Goal: Navigation & Orientation: Find specific page/section

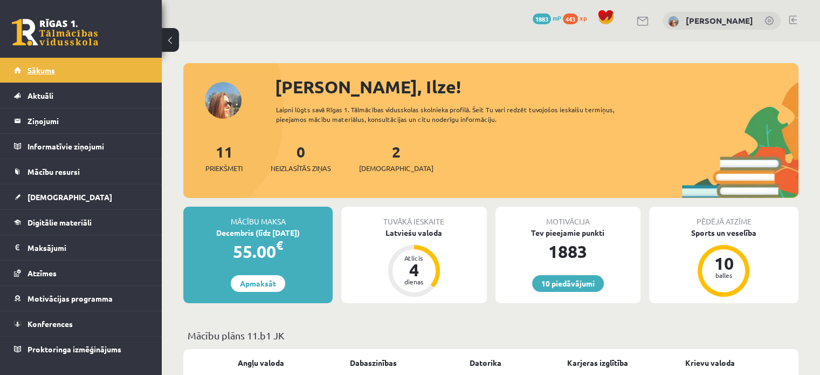
click at [61, 73] on link "Sākums" at bounding box center [81, 70] width 134 height 25
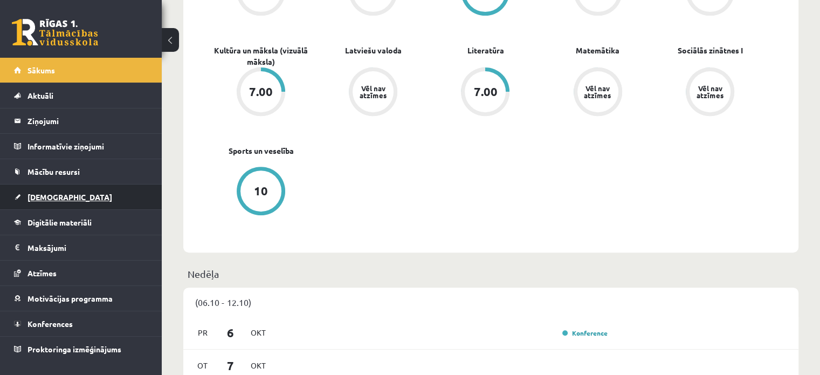
scroll to position [270, 0]
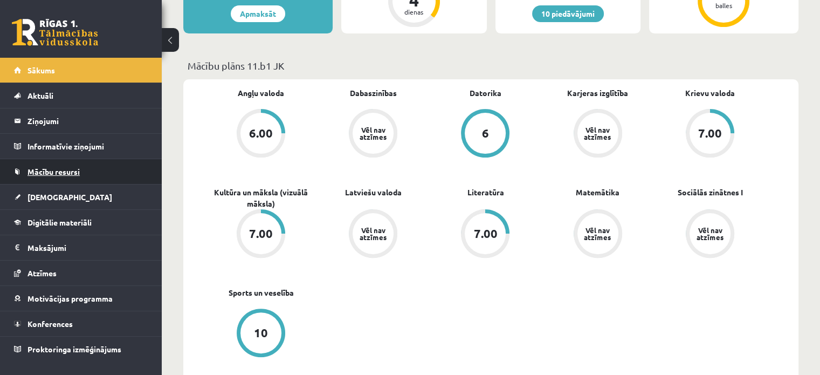
click at [44, 174] on span "Mācību resursi" at bounding box center [54, 172] width 52 height 10
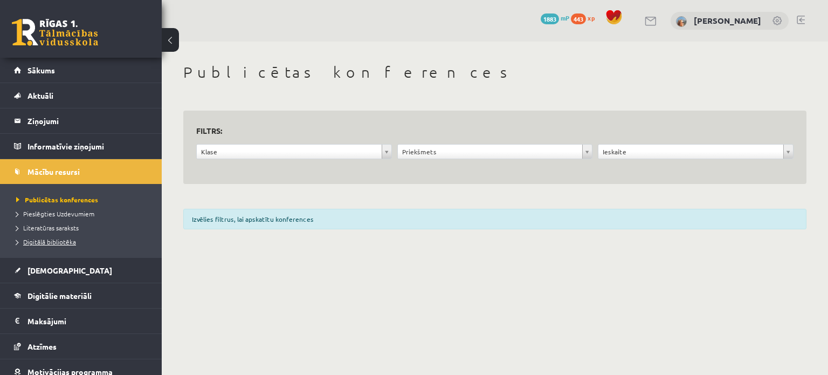
click at [54, 239] on span "Digitālā bibliotēka" at bounding box center [46, 241] width 60 height 9
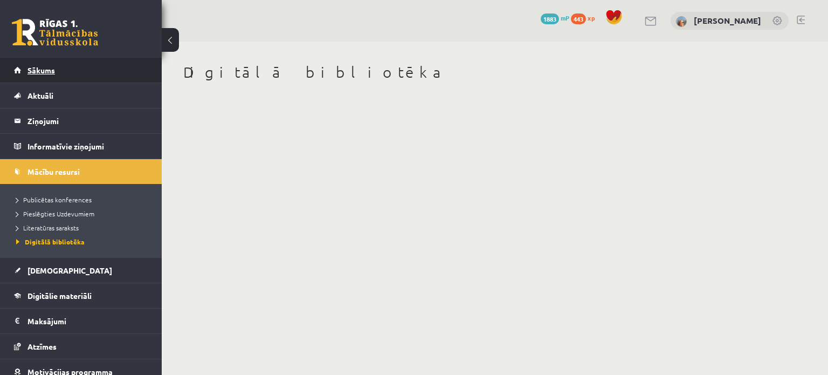
click at [38, 74] on link "Sākums" at bounding box center [81, 70] width 134 height 25
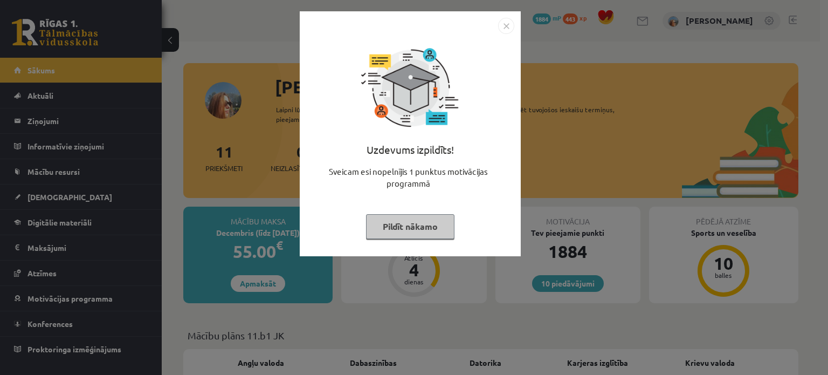
click at [393, 231] on button "Pildīt nākamo" at bounding box center [410, 226] width 88 height 25
